Goal: Task Accomplishment & Management: Complete application form

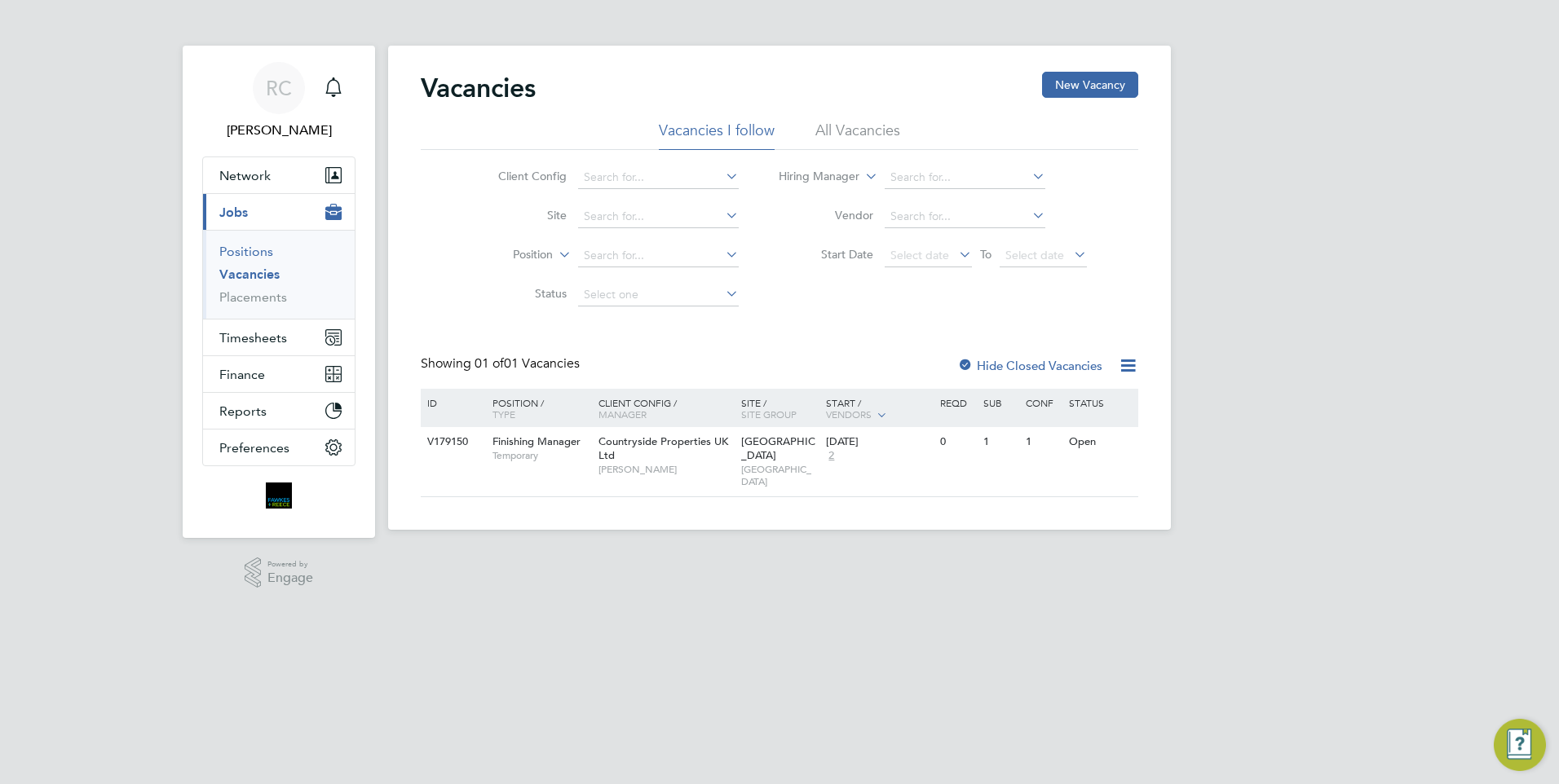
click at [246, 250] on link "Positions" at bounding box center [246, 251] width 54 height 15
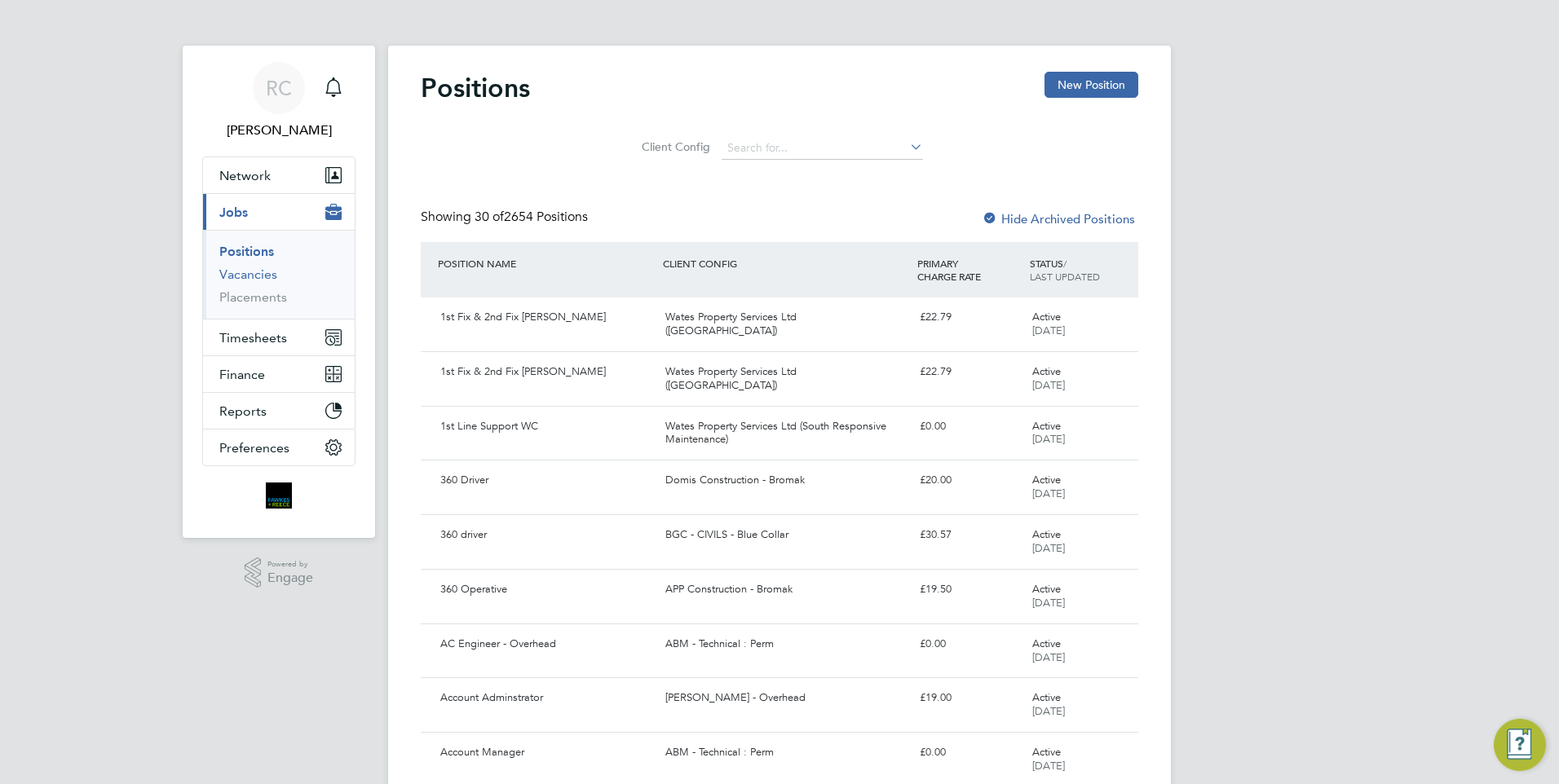
click at [249, 281] on link "Vacancies" at bounding box center [248, 274] width 58 height 15
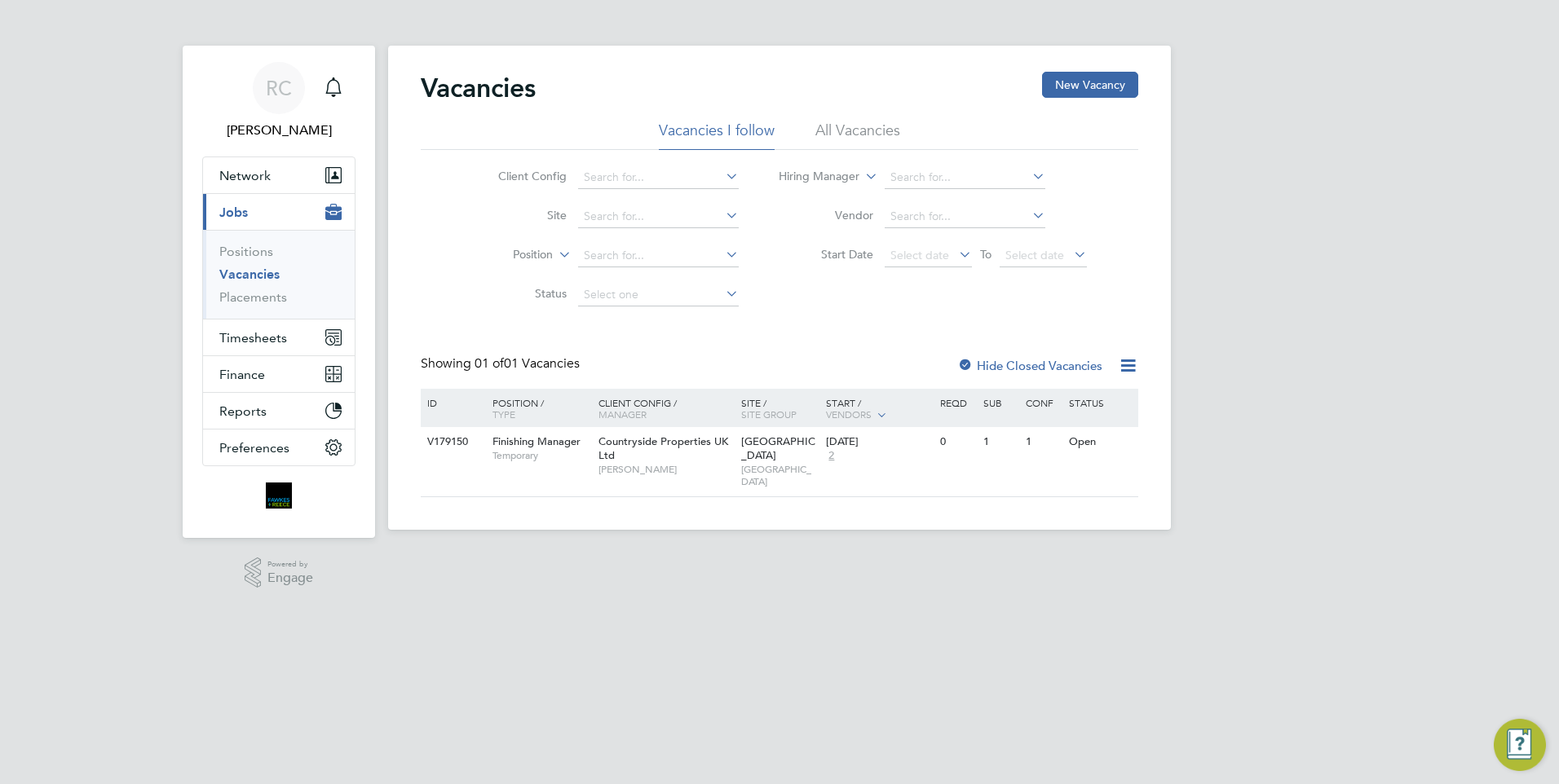
click at [861, 129] on li "All Vacancies" at bounding box center [857, 135] width 85 height 29
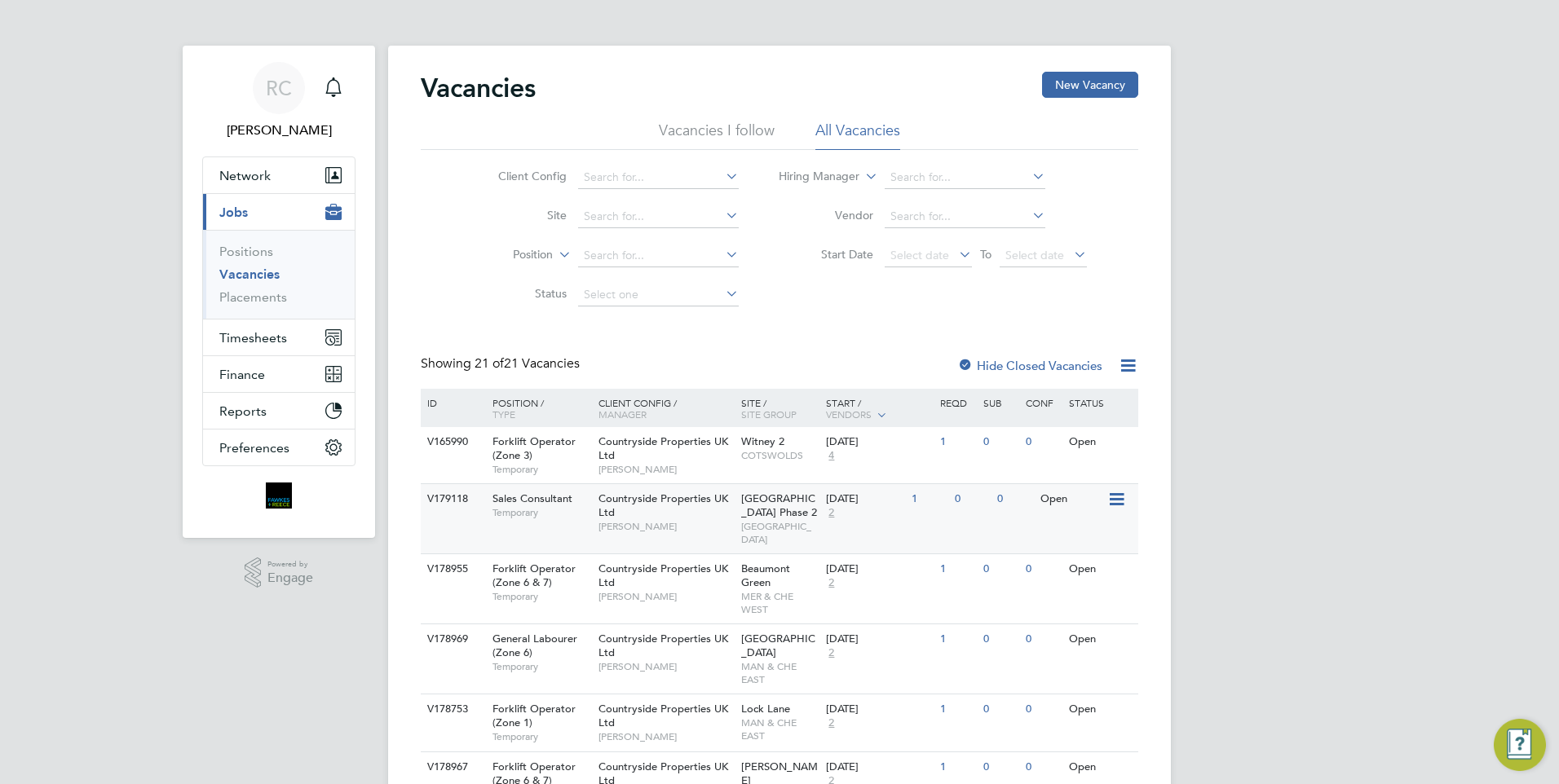
click at [636, 500] on span "Countryside Properties UK Ltd" at bounding box center [663, 505] width 129 height 28
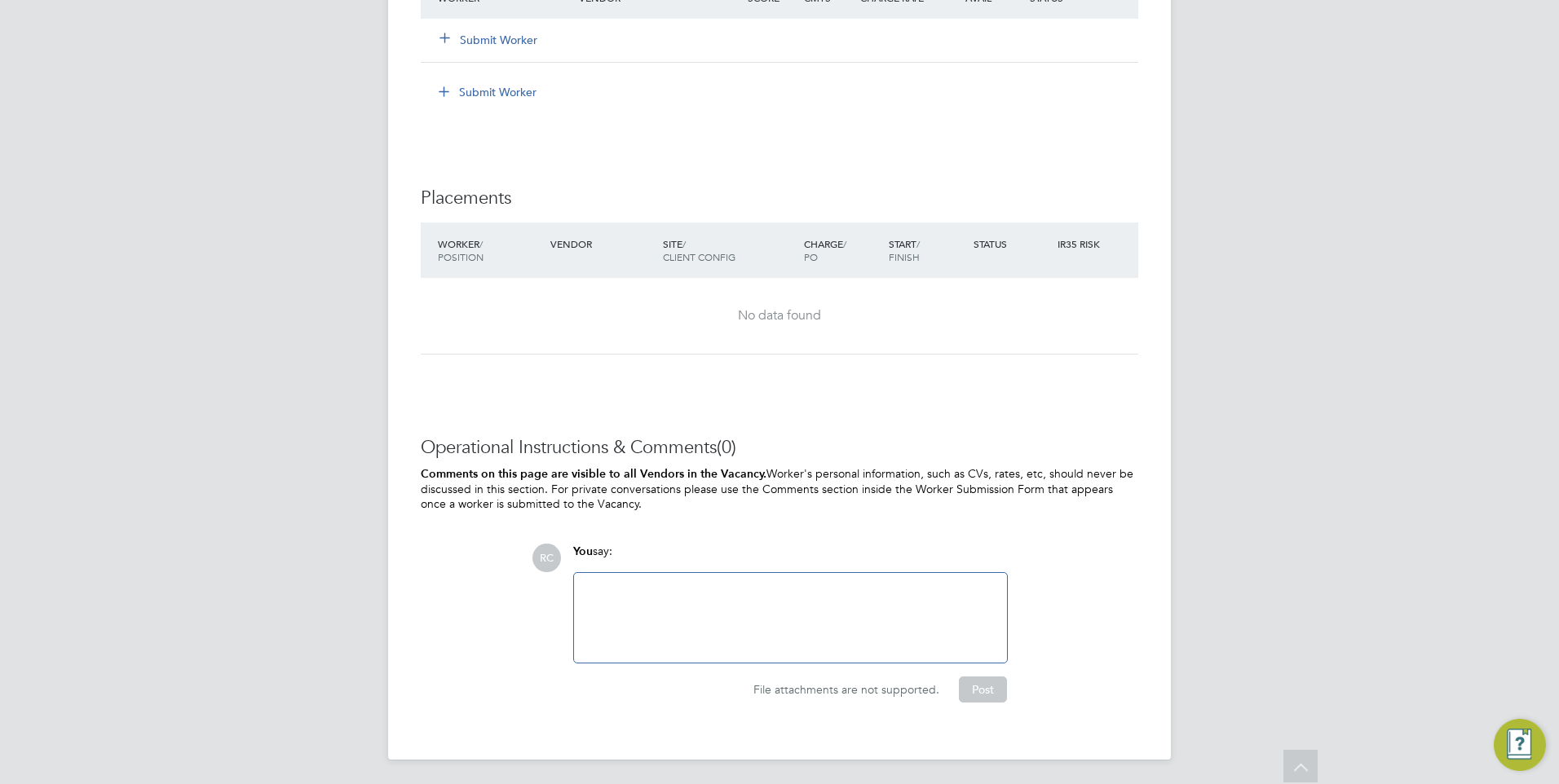
scroll to position [1265, 0]
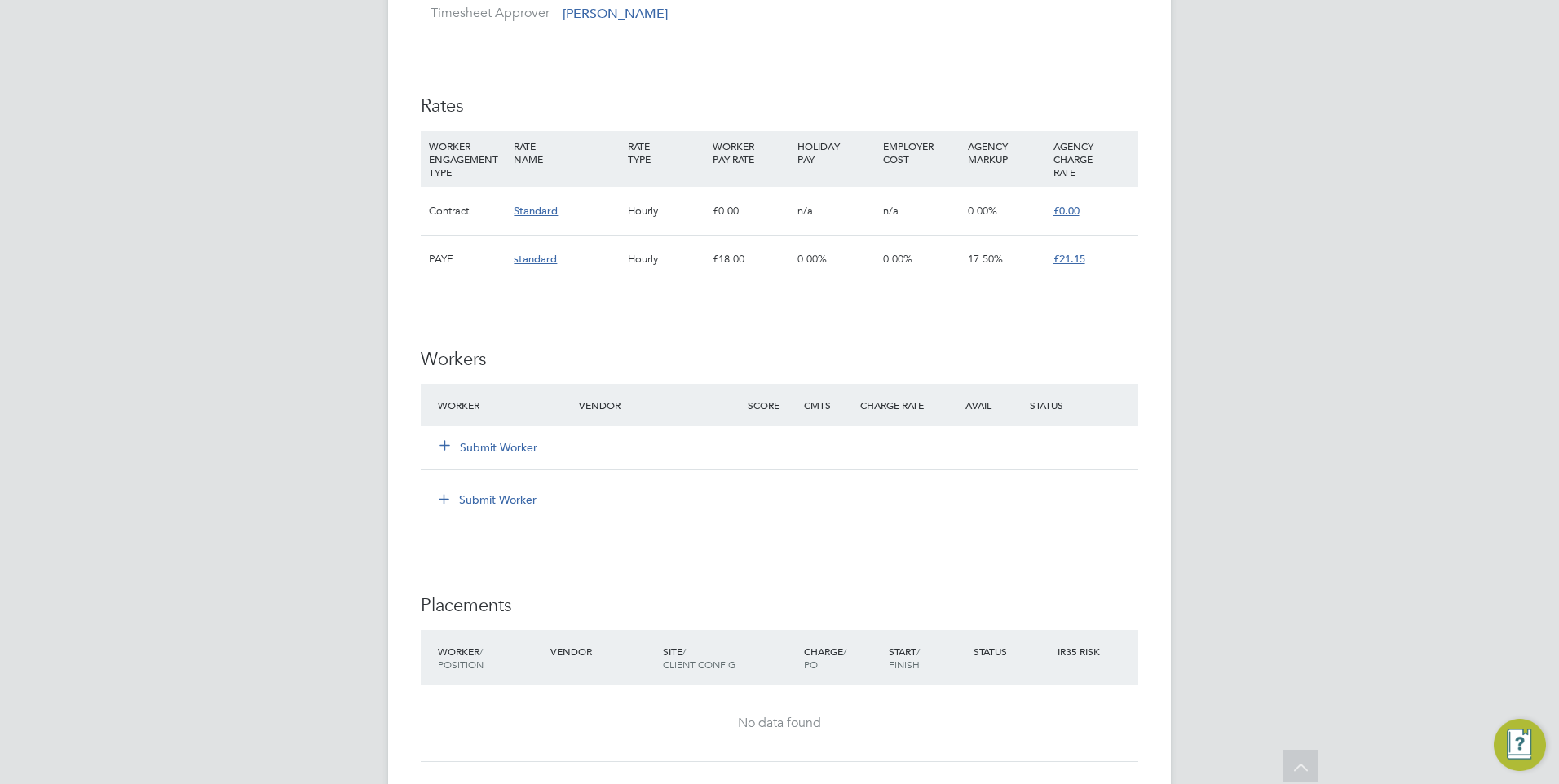
click at [463, 442] on button "Submit Worker" at bounding box center [489, 447] width 97 height 16
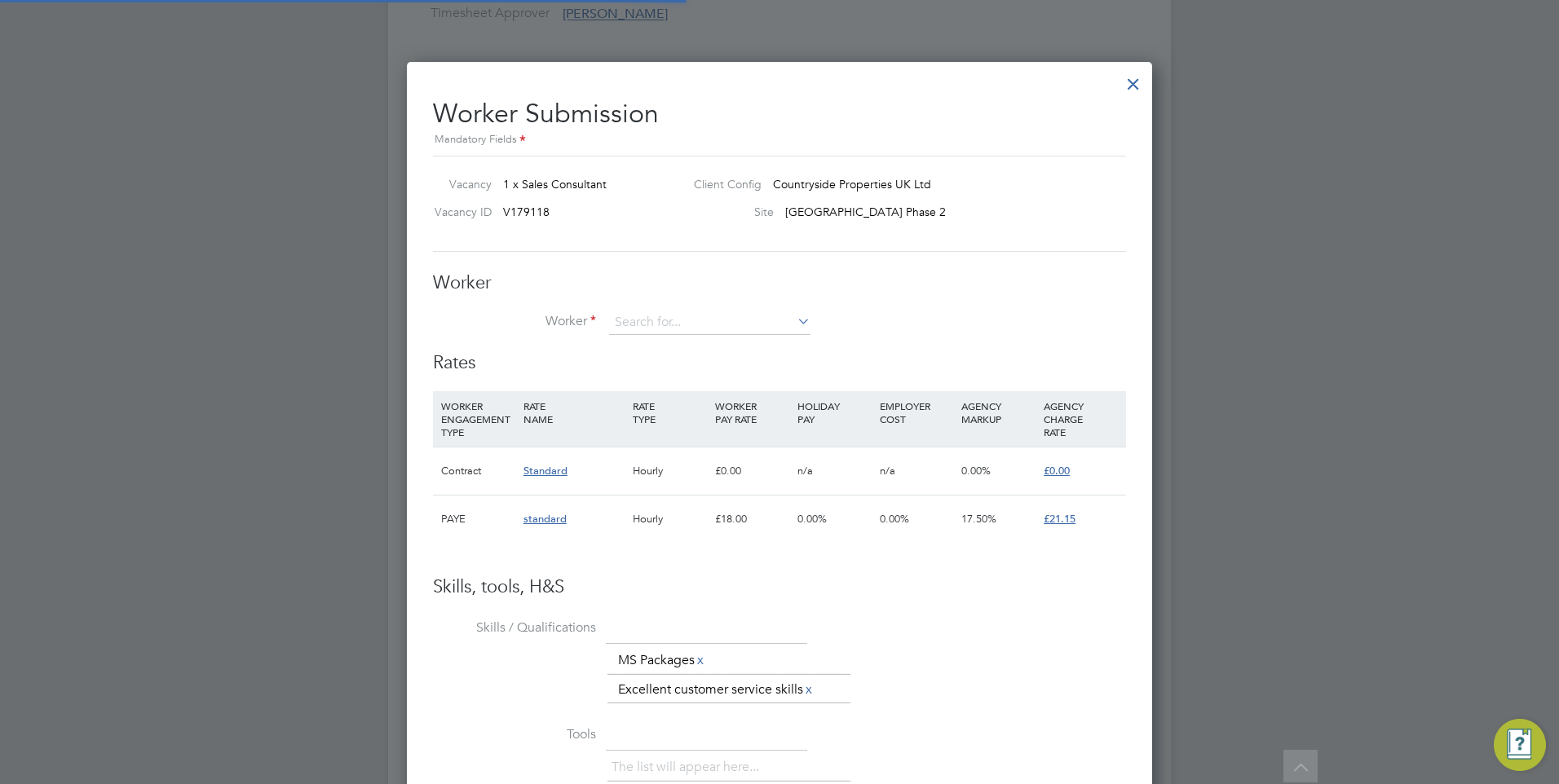
scroll to position [8, 8]
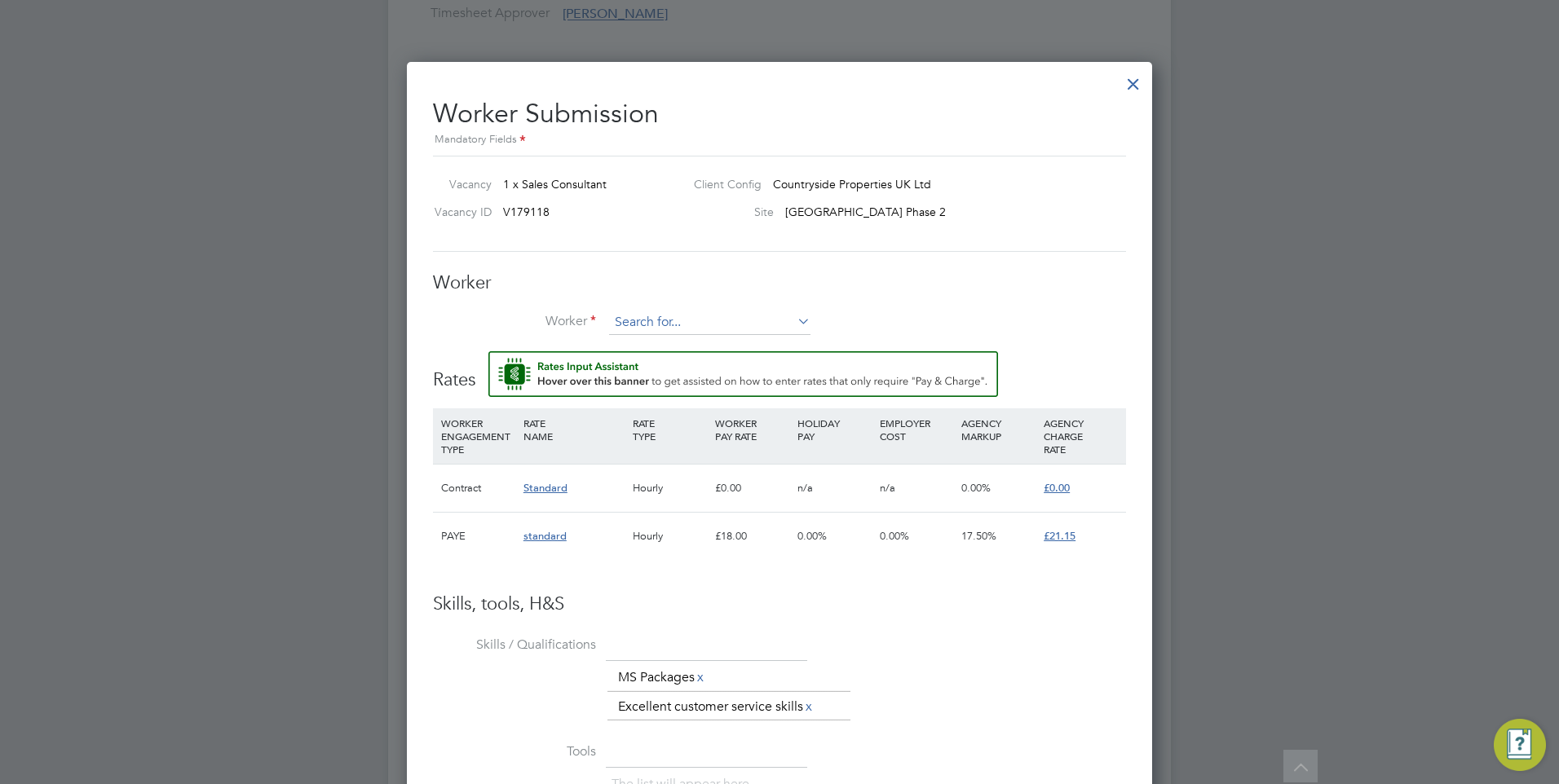
click at [664, 324] on input at bounding box center [710, 323] width 202 height 24
drag, startPoint x: 712, startPoint y: 344, endPoint x: 742, endPoint y: 334, distance: 31.6
click at [712, 344] on li "[PERSON_NAME] (111111)" at bounding box center [734, 346] width 250 height 22
type input "[PERSON_NAME] (111111)"
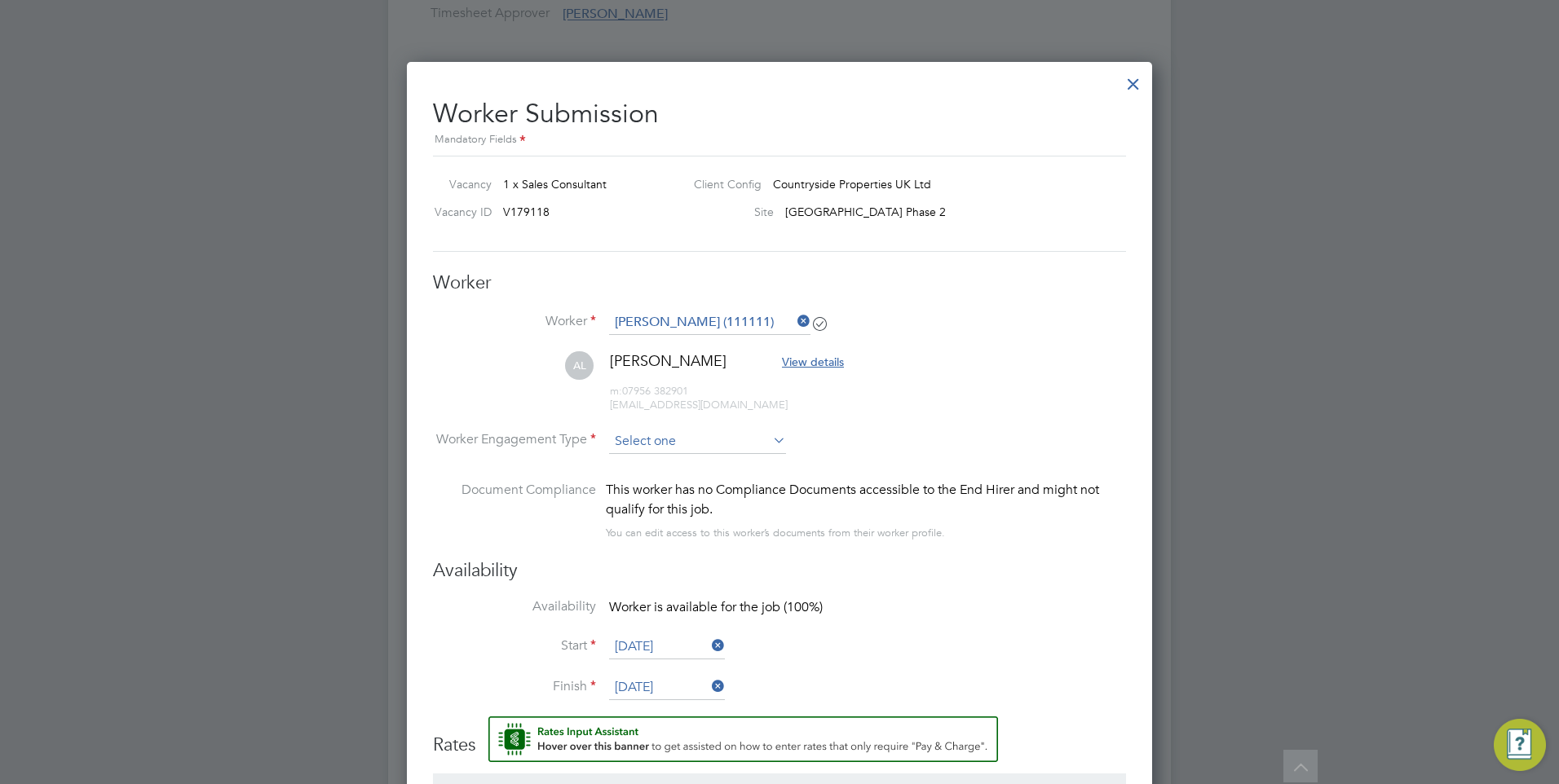
click at [627, 445] on input at bounding box center [698, 441] width 177 height 24
click at [626, 466] on li "Contract" at bounding box center [698, 463] width 178 height 21
type input "Contract"
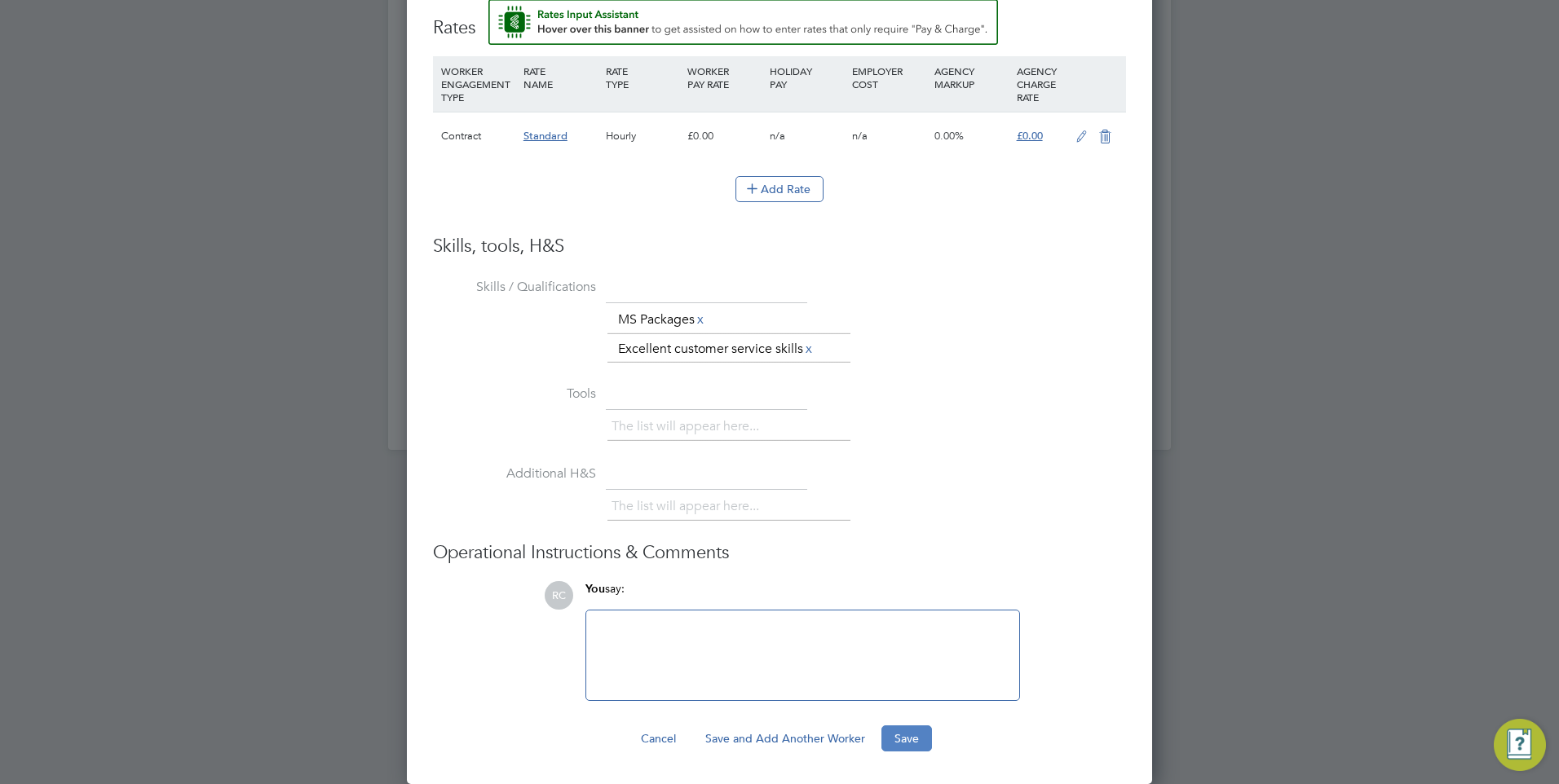
click at [928, 737] on button "Save" at bounding box center [907, 739] width 50 height 26
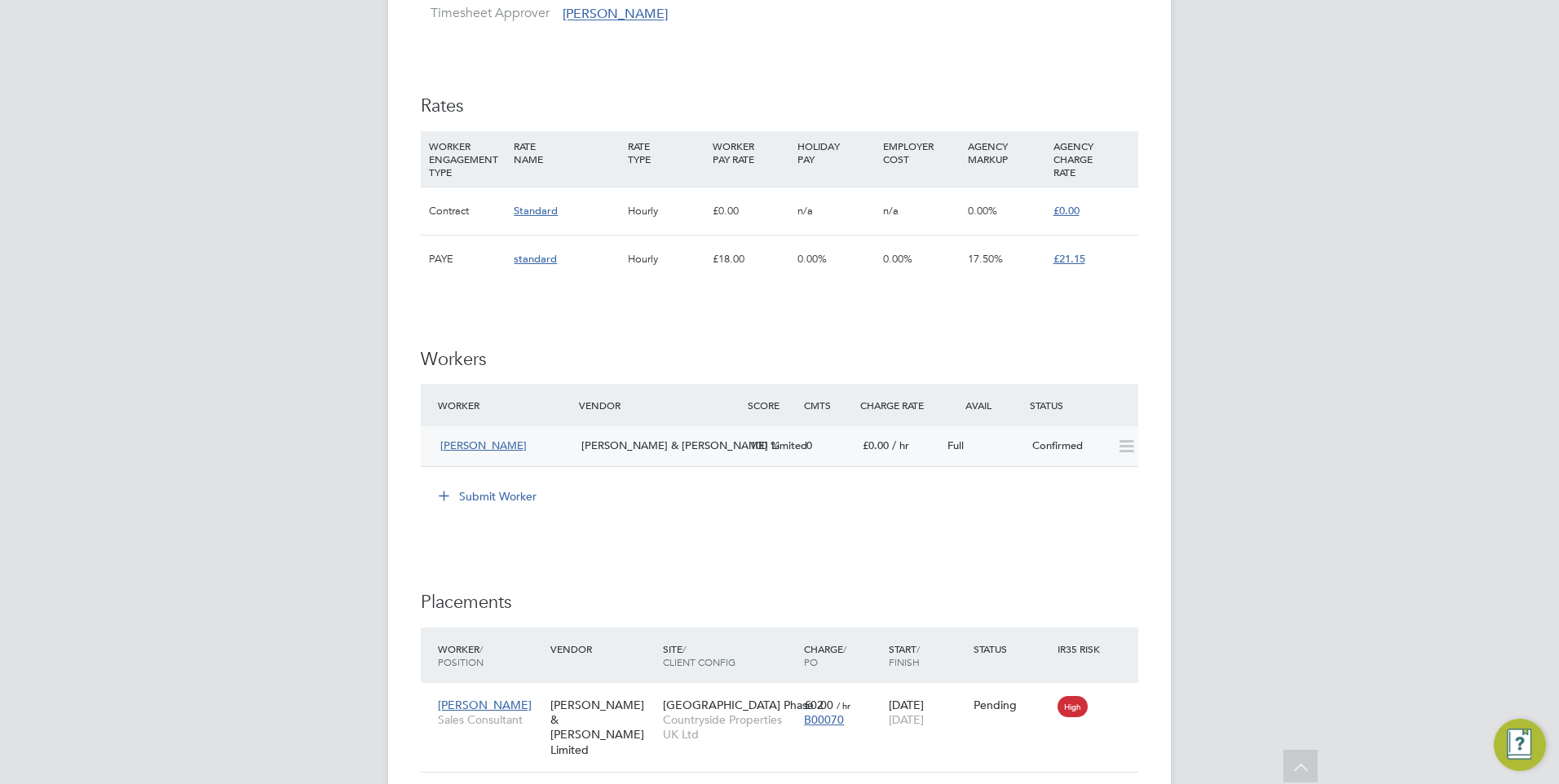
click at [466, 447] on span "[PERSON_NAME]" at bounding box center [483, 445] width 87 height 13
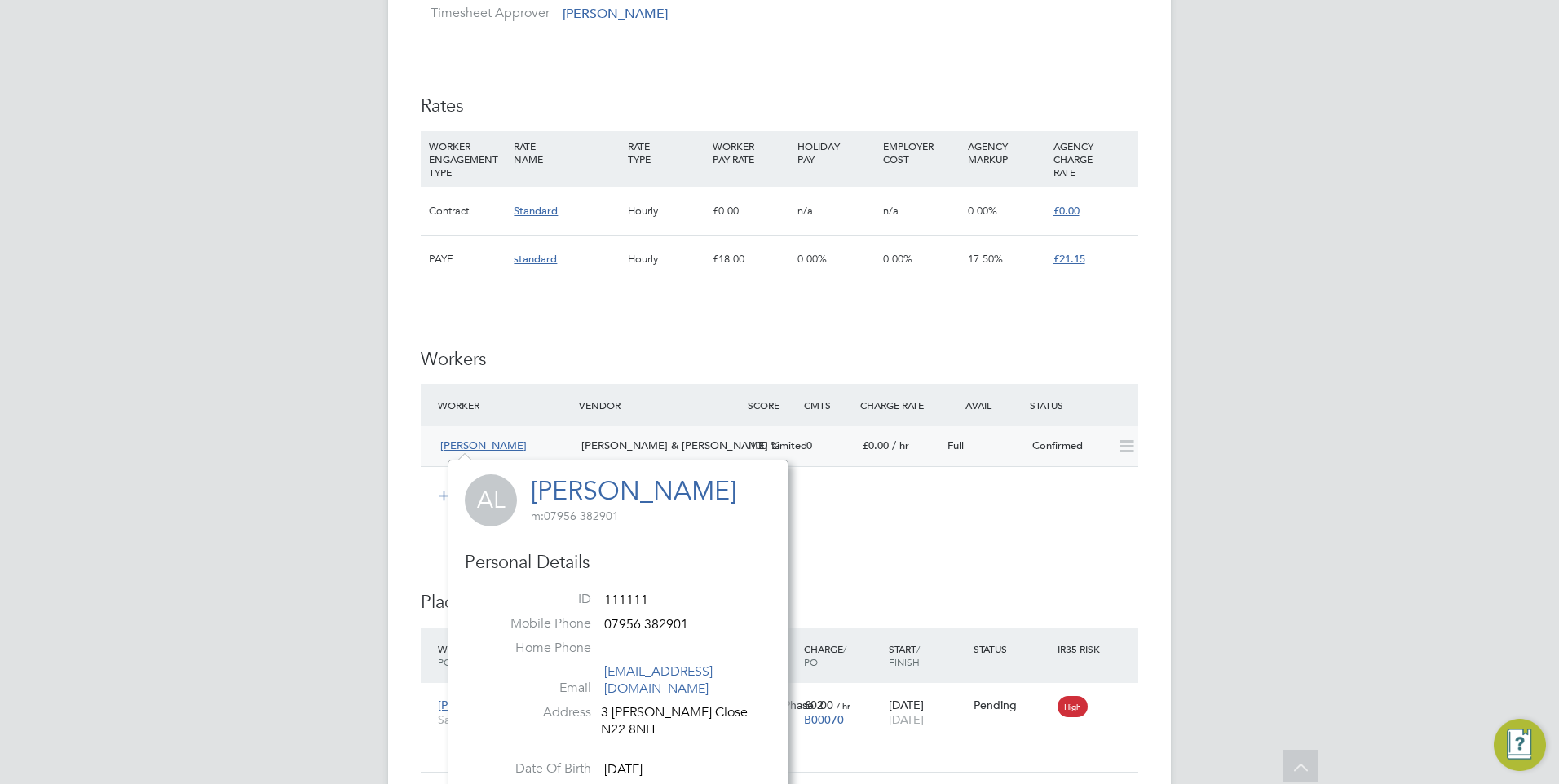
drag, startPoint x: 453, startPoint y: 431, endPoint x: 458, endPoint y: 447, distance: 16.8
drag, startPoint x: 458, startPoint y: 447, endPoint x: 286, endPoint y: 422, distance: 173.8
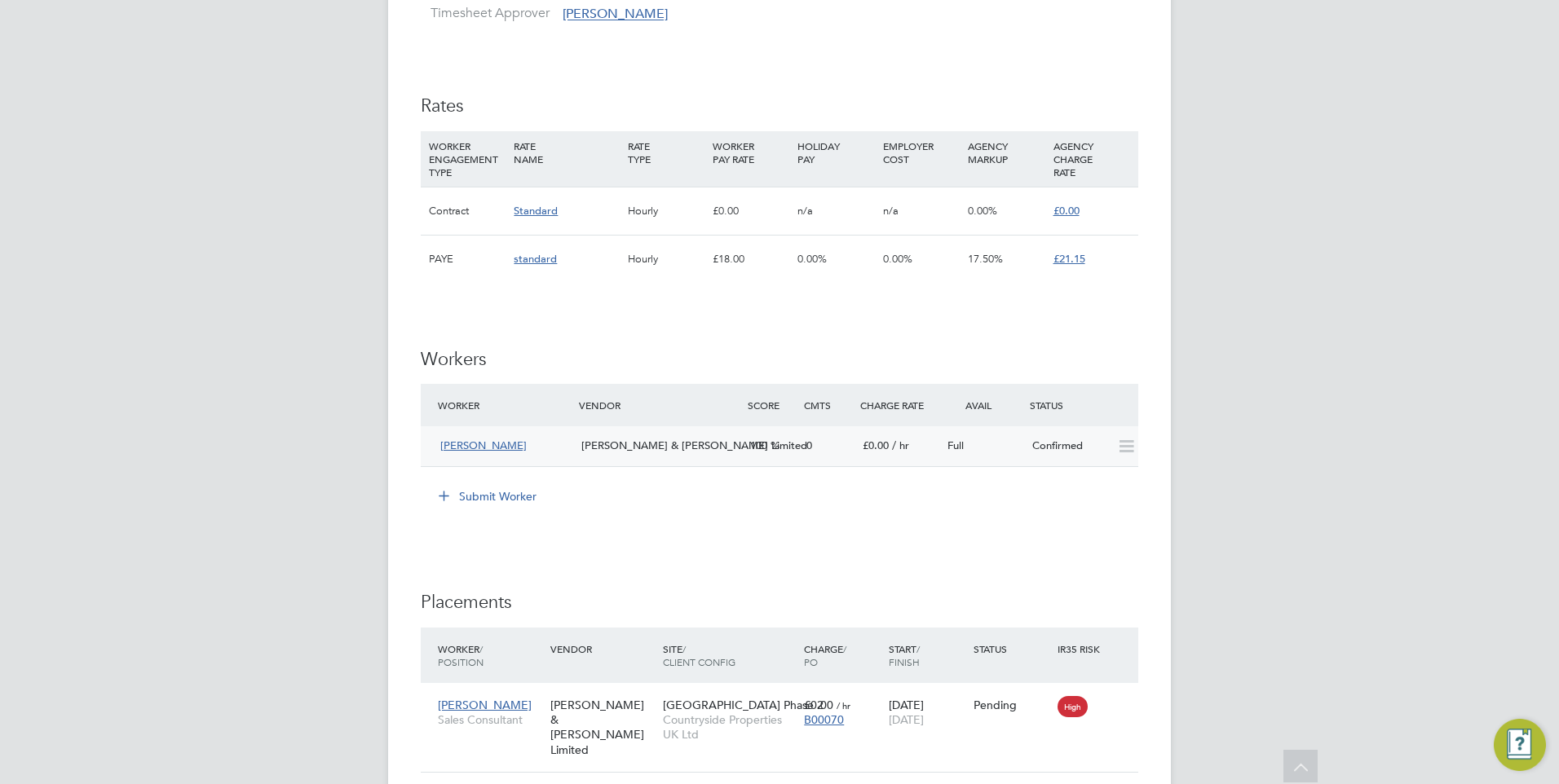
click at [477, 447] on span "[PERSON_NAME]" at bounding box center [483, 445] width 87 height 13
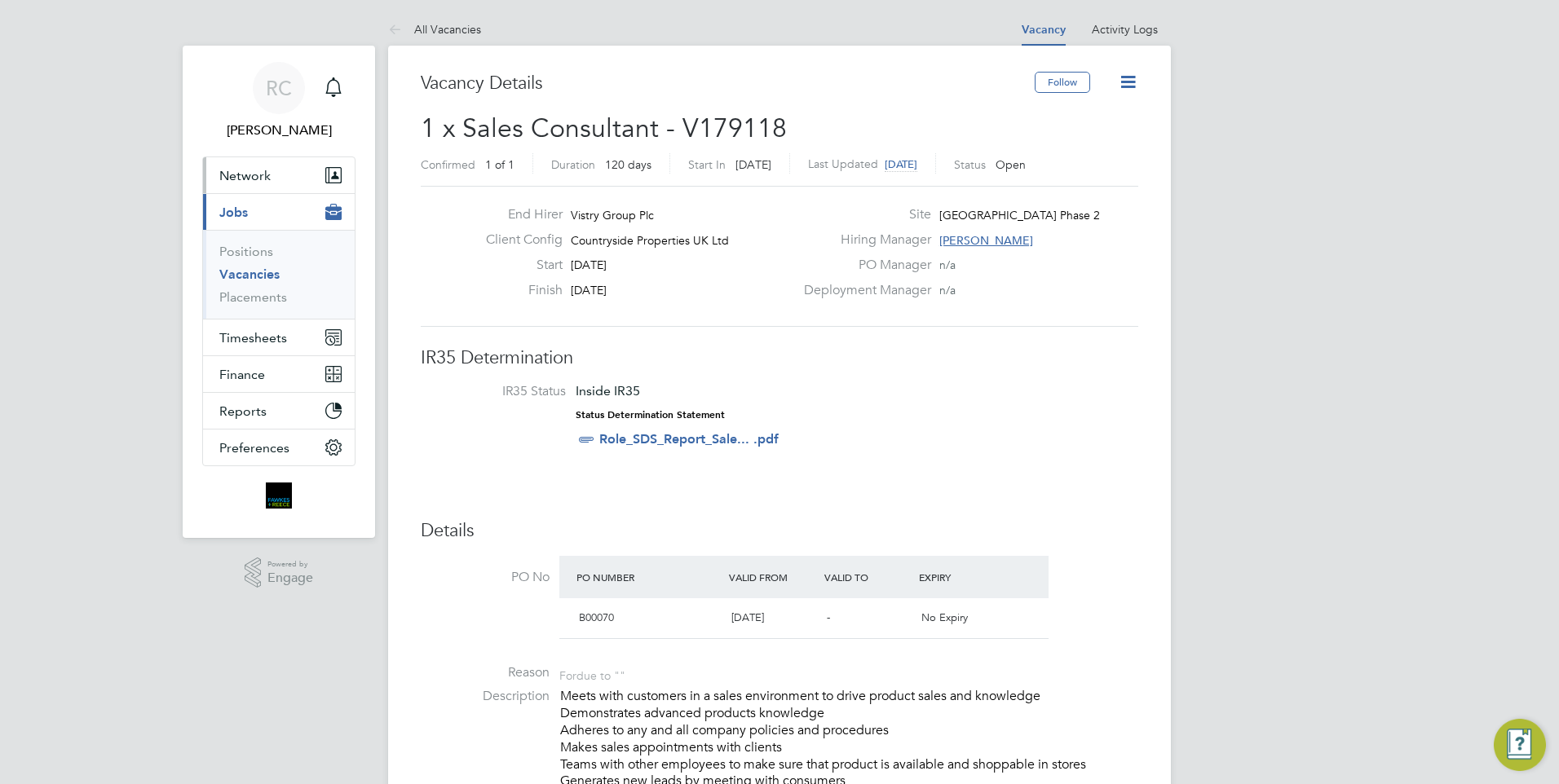
click at [261, 185] on button "Network" at bounding box center [279, 175] width 151 height 36
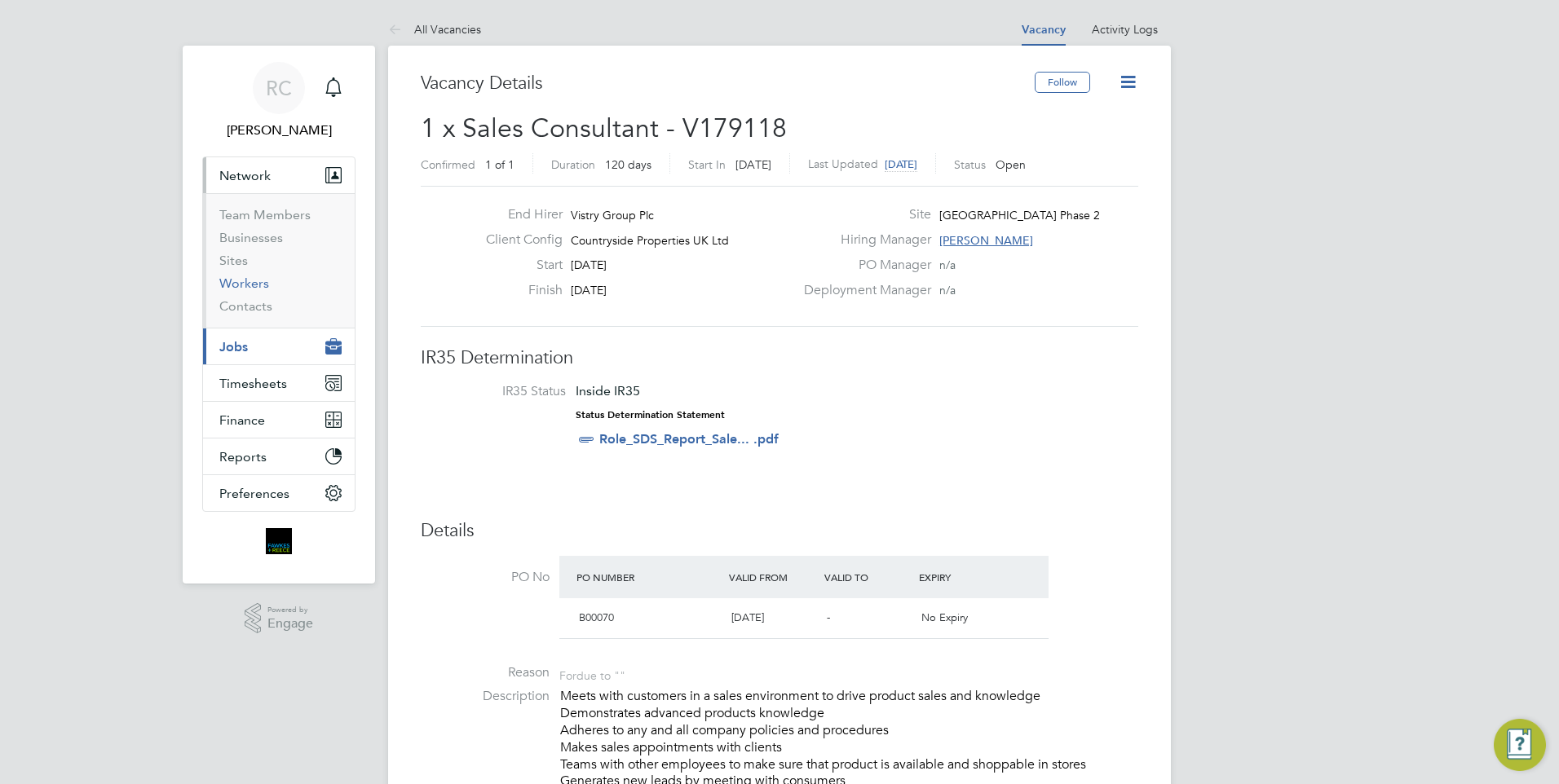
click at [254, 282] on link "Workers" at bounding box center [244, 283] width 50 height 15
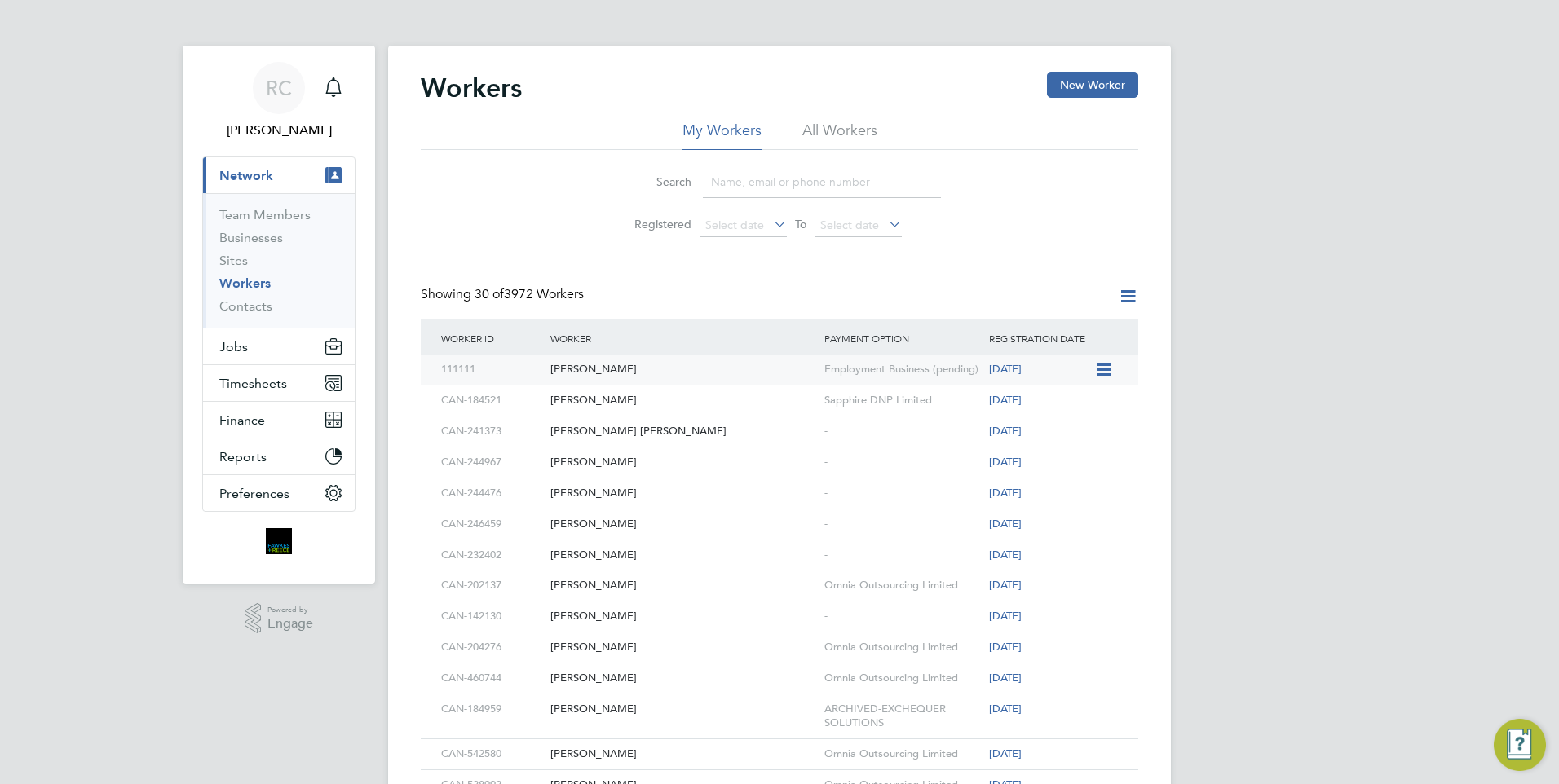
click at [579, 366] on div "[PERSON_NAME]" at bounding box center [683, 370] width 274 height 30
